Goal: Transaction & Acquisition: Purchase product/service

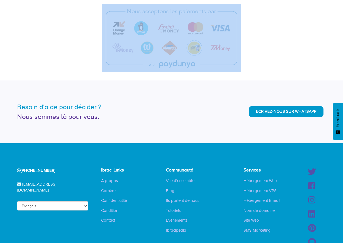
scroll to position [1186, 0]
click at [257, 41] on div at bounding box center [172, 38] width 318 height 68
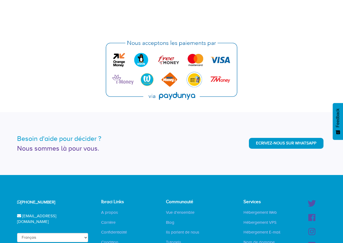
scroll to position [1166, 0]
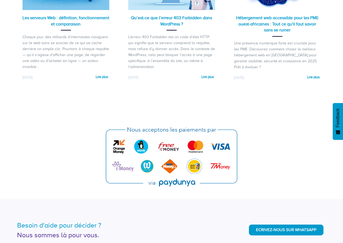
click at [144, 147] on img at bounding box center [171, 157] width 139 height 68
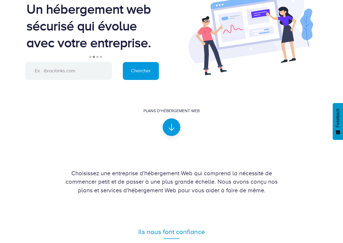
scroll to position [0, 0]
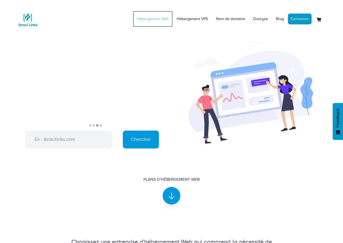
click at [152, 20] on link "Hébergement Web" at bounding box center [153, 19] width 40 height 16
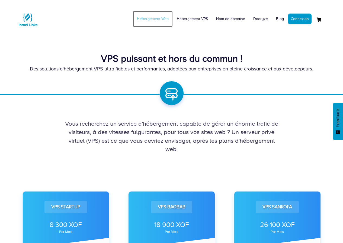
click at [153, 20] on link "Hébergement Web" at bounding box center [153, 19] width 40 height 16
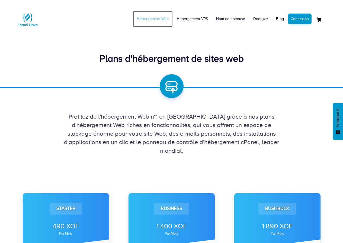
click at [153, 16] on link "Hébergement Web" at bounding box center [153, 19] width 40 height 16
click at [194, 21] on link "Hébergement VPS" at bounding box center [192, 19] width 39 height 16
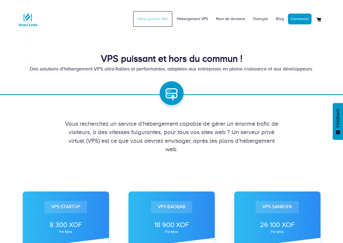
click at [153, 18] on link "Hébergement Web" at bounding box center [153, 19] width 40 height 16
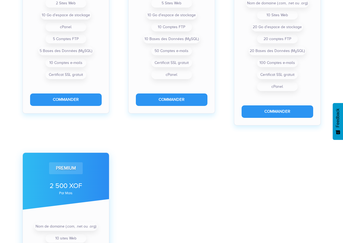
scroll to position [190, 0]
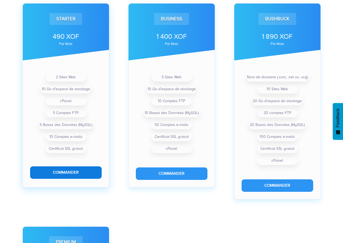
click at [64, 173] on button "Commander" at bounding box center [66, 173] width 72 height 12
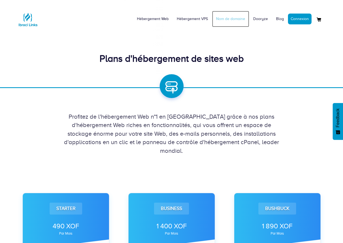
click at [226, 20] on link "Nom de domaine" at bounding box center [230, 19] width 37 height 16
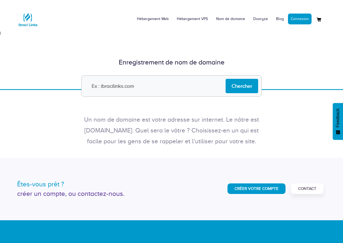
click at [117, 87] on input "text" at bounding box center [171, 85] width 181 height 21
type input "[DOMAIN_NAME]"
click at [239, 86] on input "Chercher" at bounding box center [242, 86] width 33 height 14
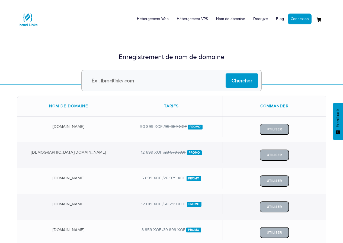
click at [120, 87] on input "text" at bounding box center [171, 80] width 181 height 21
click at [102, 82] on input "krika.pilahost.com" at bounding box center [171, 80] width 181 height 21
drag, startPoint x: 105, startPoint y: 81, endPoint x: 89, endPoint y: 76, distance: 16.1
click at [87, 80] on input "krika.pilahost.com" at bounding box center [171, 80] width 181 height 21
click at [125, 81] on input "pilahost.com" at bounding box center [171, 80] width 181 height 21
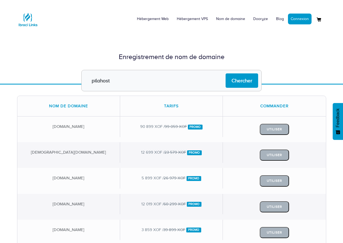
type input "pilahost"
click at [226, 74] on input "Chercher" at bounding box center [242, 81] width 33 height 14
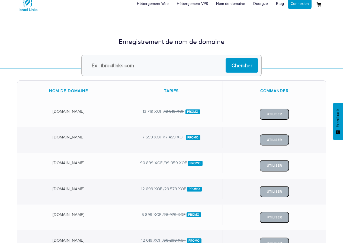
scroll to position [2, 0]
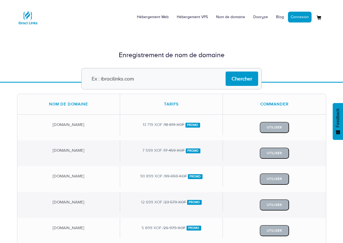
click at [141, 80] on input "text" at bounding box center [171, 78] width 181 height 21
click at [118, 76] on input "text" at bounding box center [171, 78] width 181 height 21
type input "ikyhjjkk"
click at [246, 78] on input "Chercher" at bounding box center [242, 79] width 33 height 14
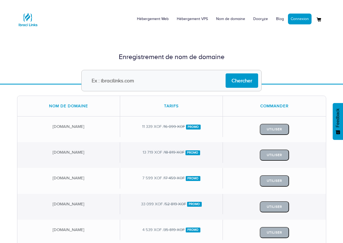
click at [78, 18] on div "Hébergement Web Hébergement VPS Nom de domaine Dooryze Blog Connexion" at bounding box center [171, 17] width 309 height 26
click at [118, 82] on input "text" at bounding box center [171, 80] width 181 height 21
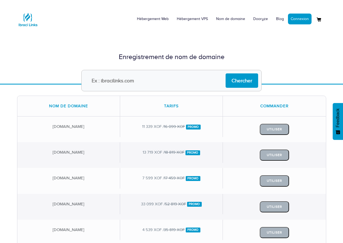
click at [22, 106] on div "Nom de domaine" at bounding box center [68, 106] width 103 height 20
